Goal: Information Seeking & Learning: Learn about a topic

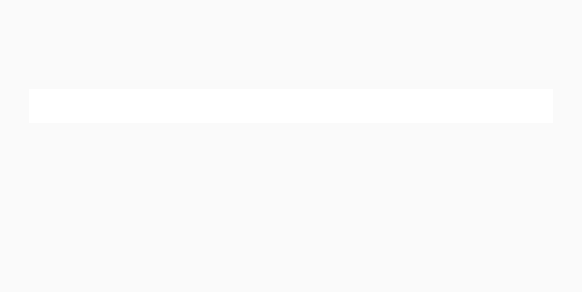
click at [297, 127] on div at bounding box center [291, 105] width 582 height 87
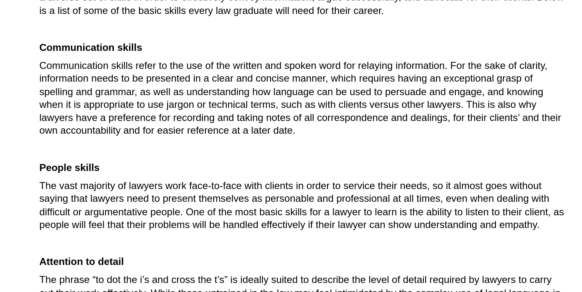
scroll to position [115, 0]
click at [204, 145] on span "Communication skills refer to the use of the written and spoken word for relayi…" at bounding box center [289, 148] width 387 height 56
click at [299, 153] on span "Communication skills refer to the use of the written and spoken word for relayi…" at bounding box center [289, 148] width 387 height 56
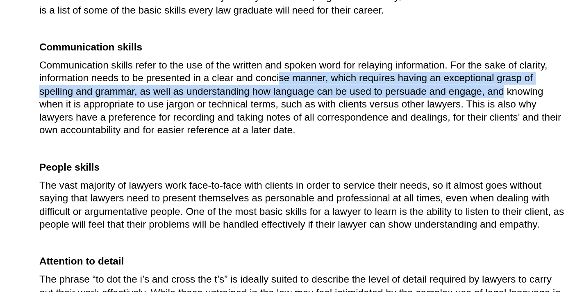
drag, startPoint x: 228, startPoint y: 138, endPoint x: 340, endPoint y: 139, distance: 112.3
click at [340, 139] on p "Communication skills refer to the use of the written and spoken word for relayi…" at bounding box center [290, 147] width 389 height 57
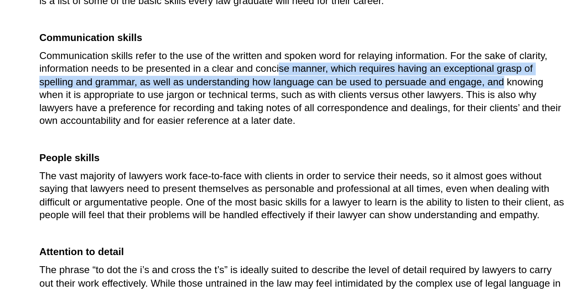
click at [340, 139] on span "Communication skills refer to the use of the written and spoken word for relayi…" at bounding box center [289, 141] width 387 height 56
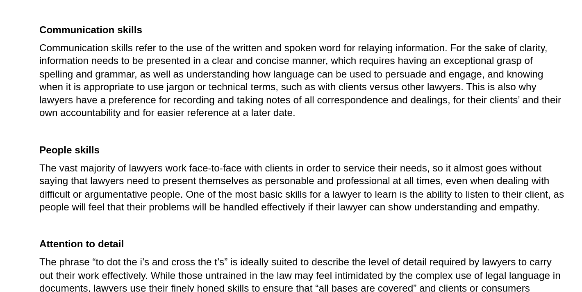
scroll to position [129, 0]
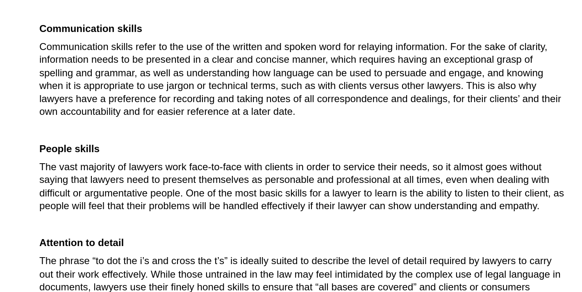
click at [340, 139] on span "Communication skills refer to the use of the written and spoken word for relayi…" at bounding box center [289, 134] width 387 height 56
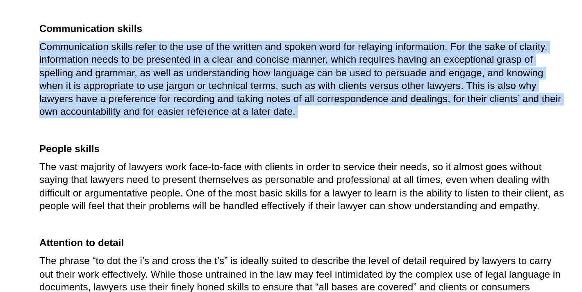
click at [294, 157] on p "Communication skills refer to the use of the written and spoken word for relayi…" at bounding box center [290, 134] width 389 height 57
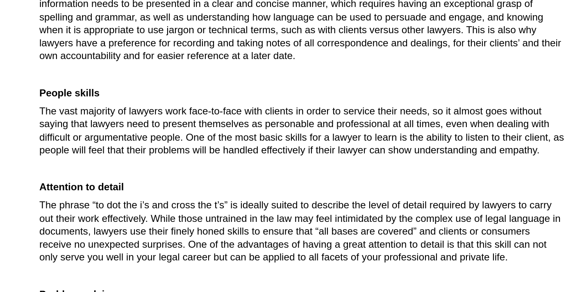
scroll to position [181, 0]
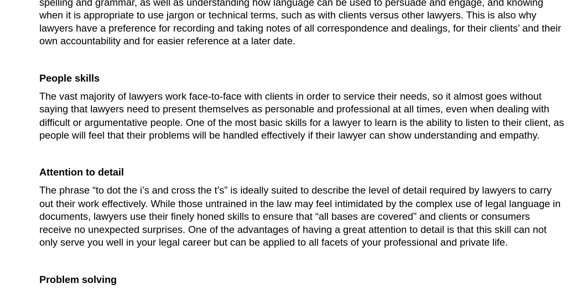
click at [294, 157] on span "The vast majority of lawyers work face-to-face with clients in order to service…" at bounding box center [290, 161] width 389 height 37
click at [308, 131] on p "People skills" at bounding box center [290, 133] width 389 height 9
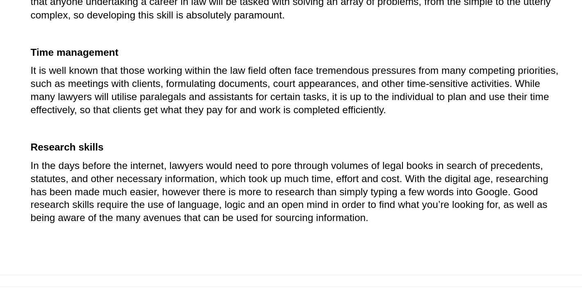
scroll to position [428, 0]
click at [317, 234] on p "In the days before the internet, lawyers would need to pore through volumes of …" at bounding box center [290, 218] width 389 height 48
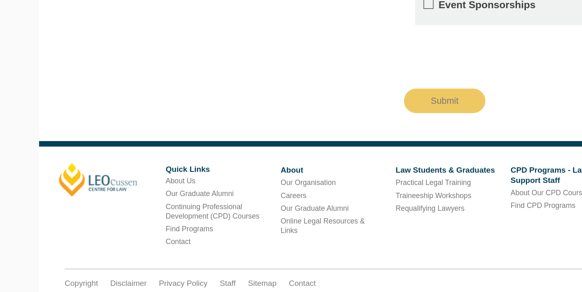
scroll to position [1023, 0]
